Goal: Register for event/course

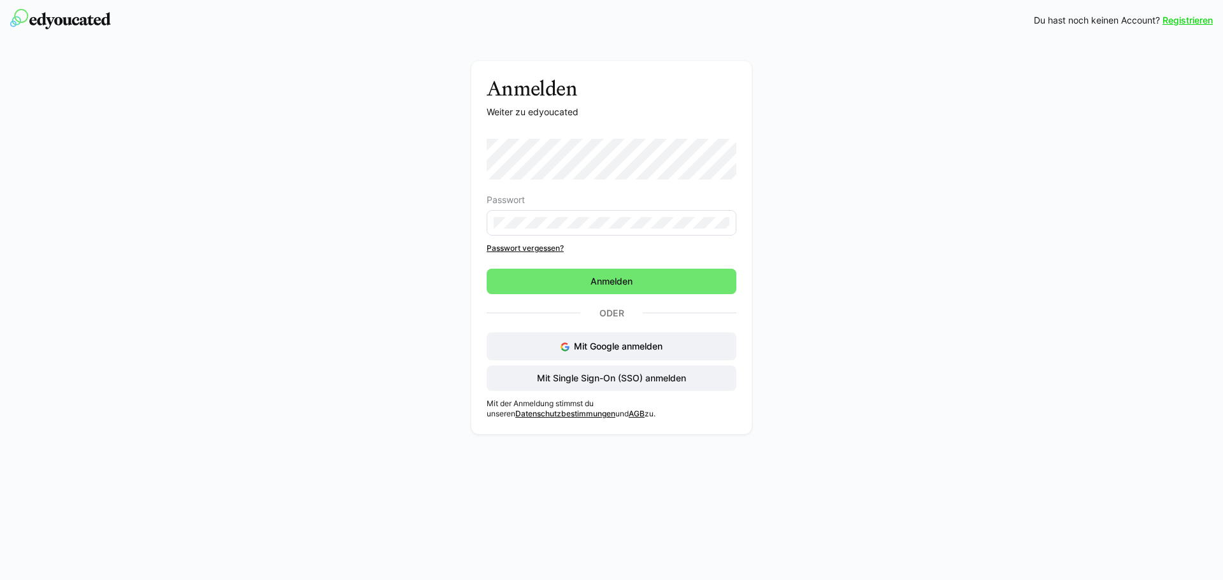
click at [0, 580] on com-1password-button at bounding box center [0, 580] width 0 height 0
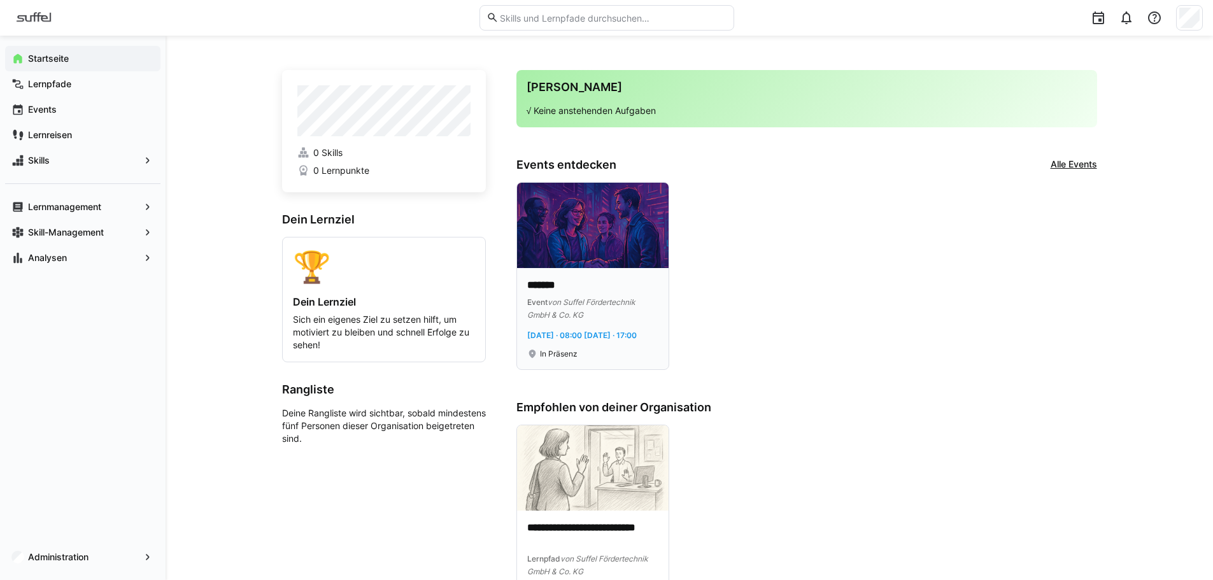
click at [553, 215] on img at bounding box center [593, 225] width 152 height 85
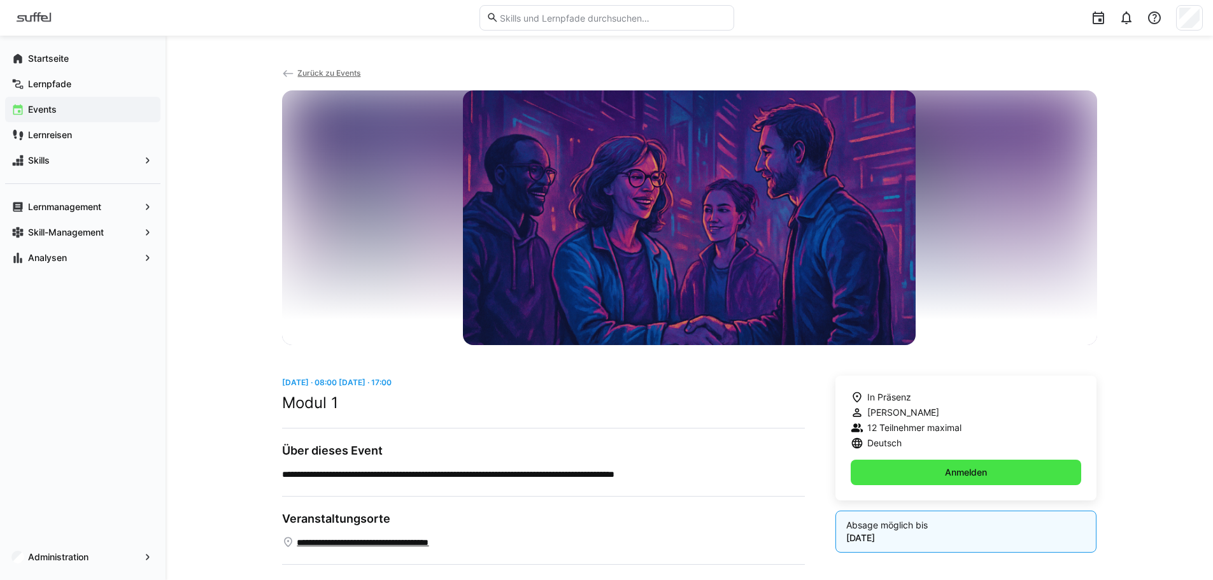
click at [954, 481] on span "Anmelden" at bounding box center [966, 472] width 231 height 25
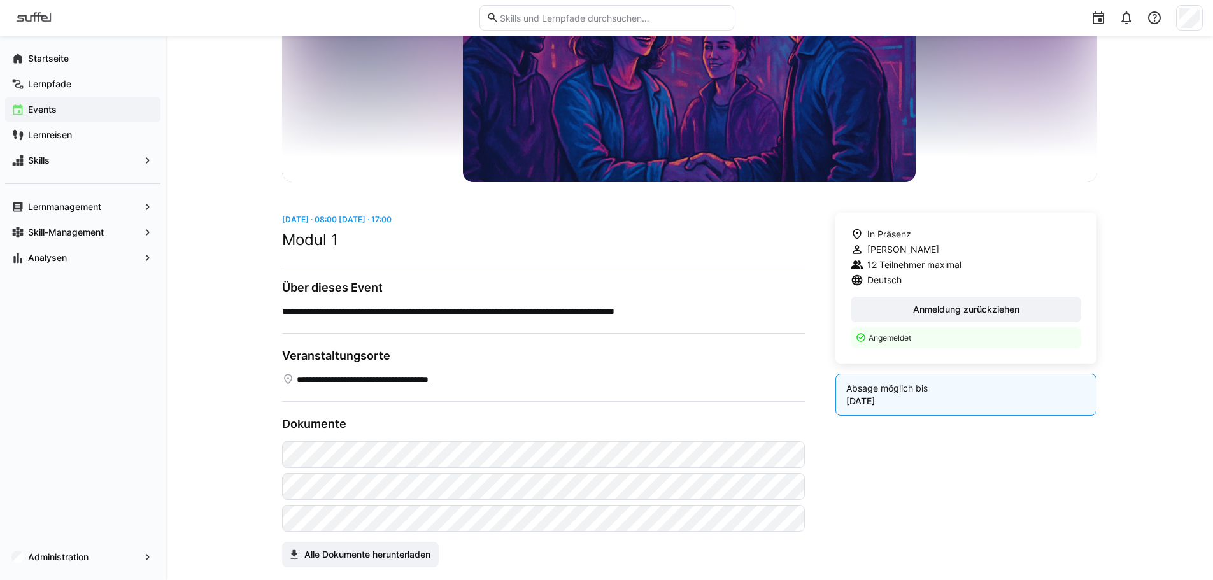
scroll to position [160, 0]
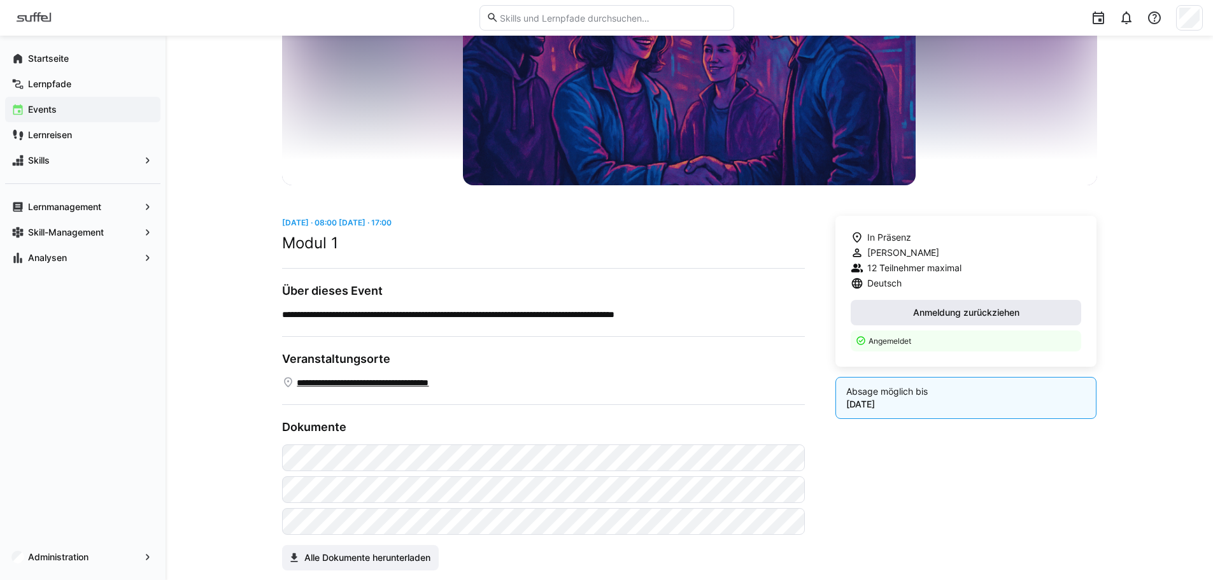
click at [969, 304] on span "Anmeldung zurückziehen" at bounding box center [966, 312] width 231 height 25
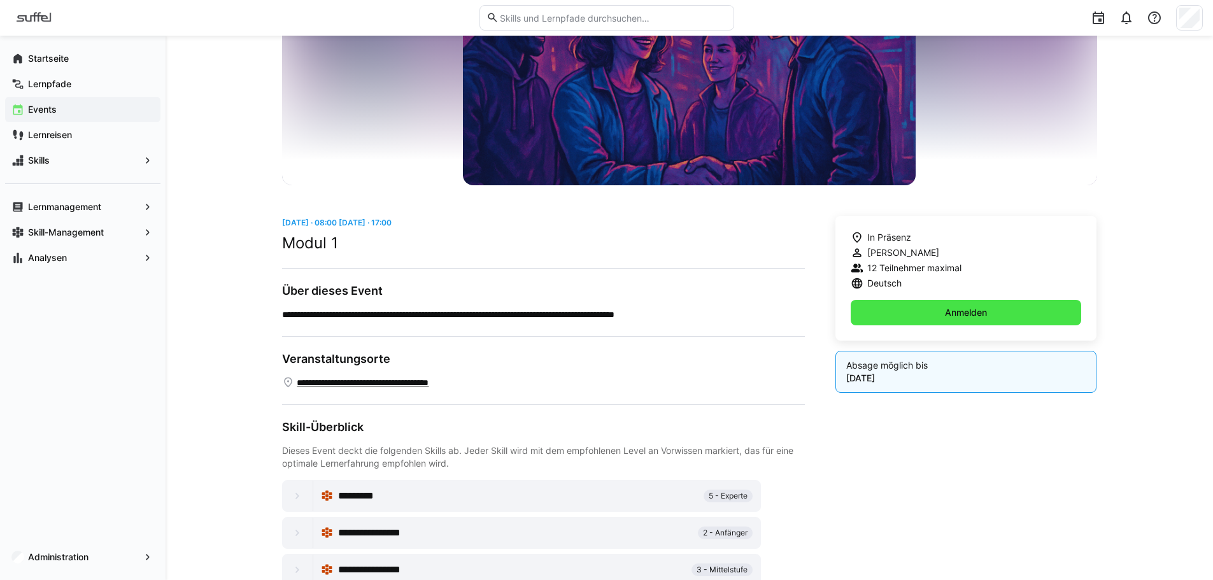
click at [909, 308] on span "Anmelden" at bounding box center [966, 312] width 231 height 25
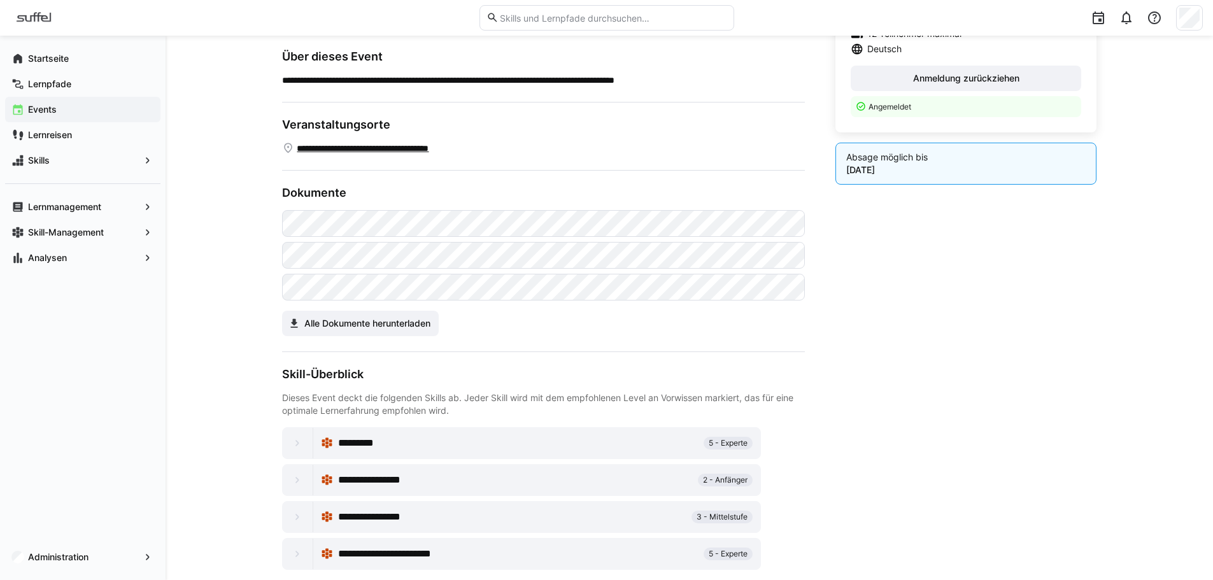
scroll to position [415, 0]
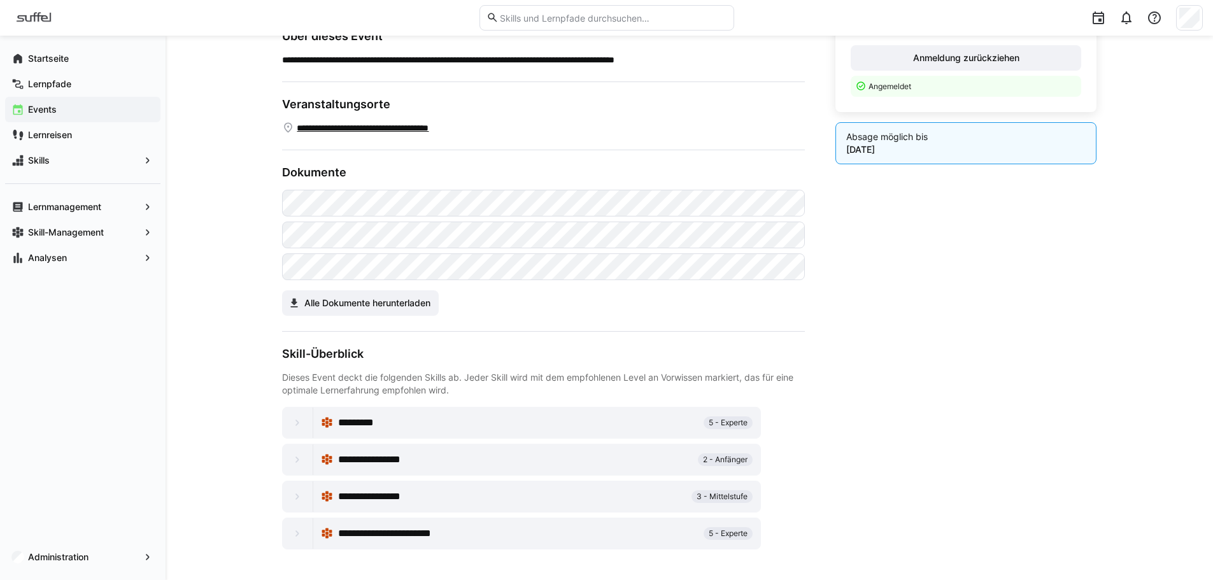
click at [309, 422] on div at bounding box center [298, 423] width 31 height 31
click at [297, 425] on eds-icon at bounding box center [297, 422] width 13 height 13
click at [534, 427] on div "*********" at bounding box center [518, 422] width 360 height 15
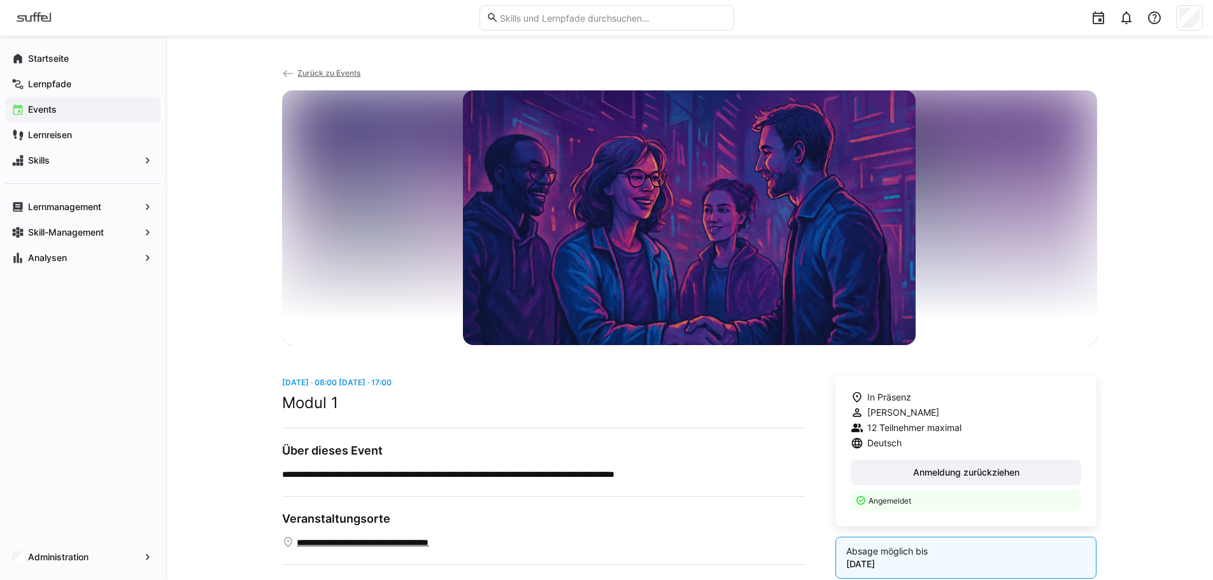
click at [186, 310] on div "**********" at bounding box center [690, 515] width 1048 height 959
